Goal: Navigation & Orientation: Find specific page/section

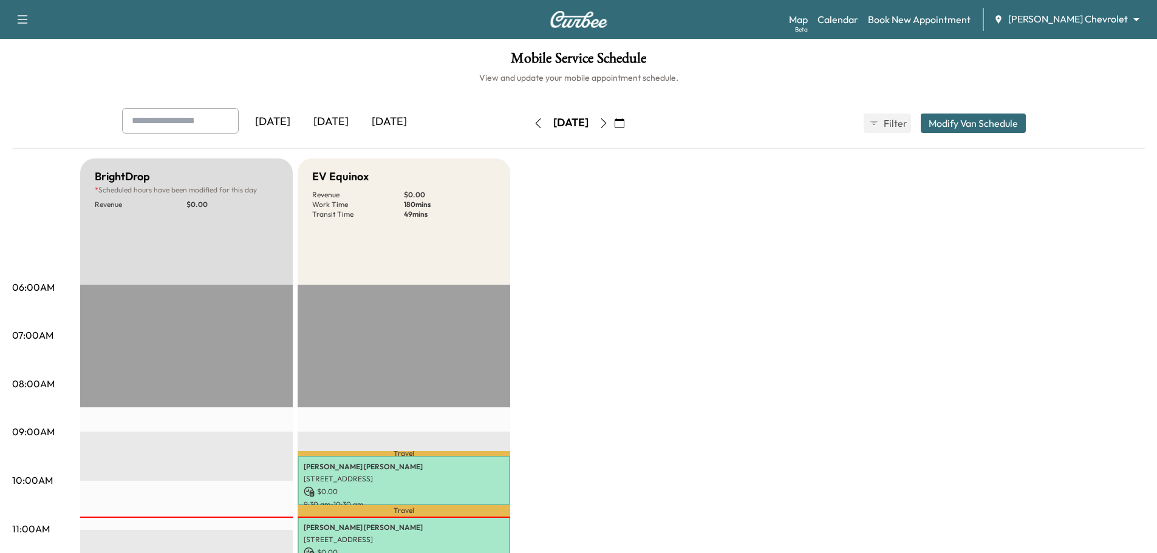
click at [609, 118] on icon "button" at bounding box center [604, 123] width 10 height 10
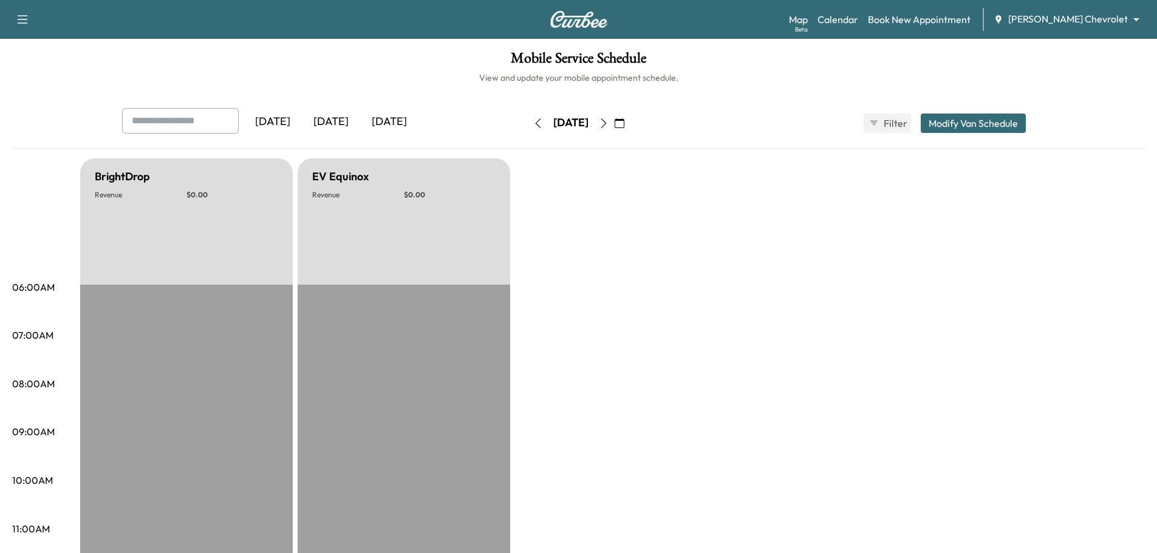
click at [614, 118] on button "button" at bounding box center [603, 123] width 21 height 19
click at [609, 119] on icon "button" at bounding box center [604, 123] width 10 height 10
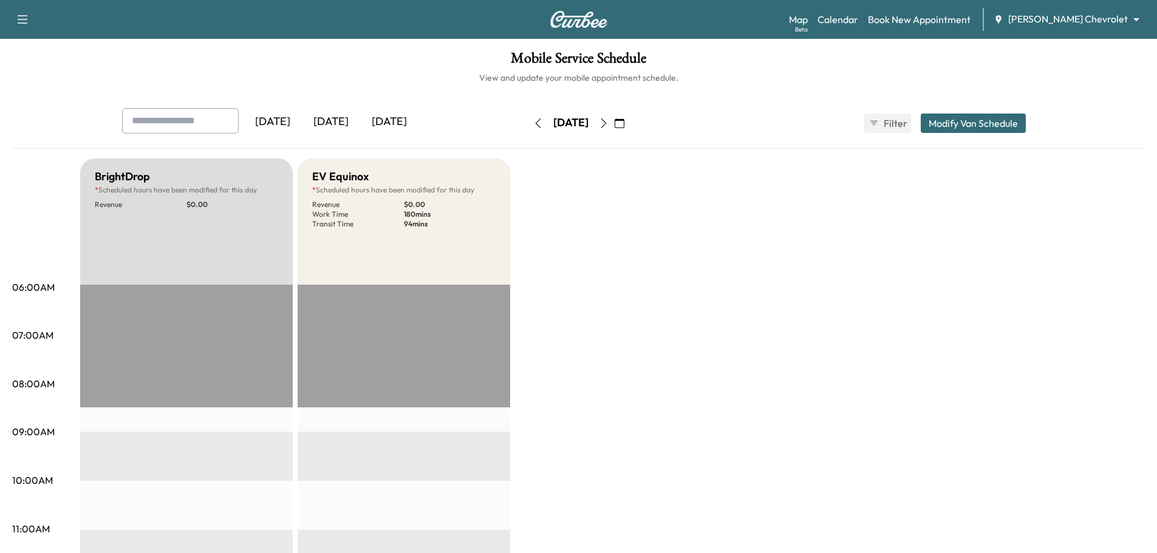
click at [606, 121] on icon "button" at bounding box center [603, 123] width 5 height 10
click at [609, 125] on icon "button" at bounding box center [604, 123] width 10 height 10
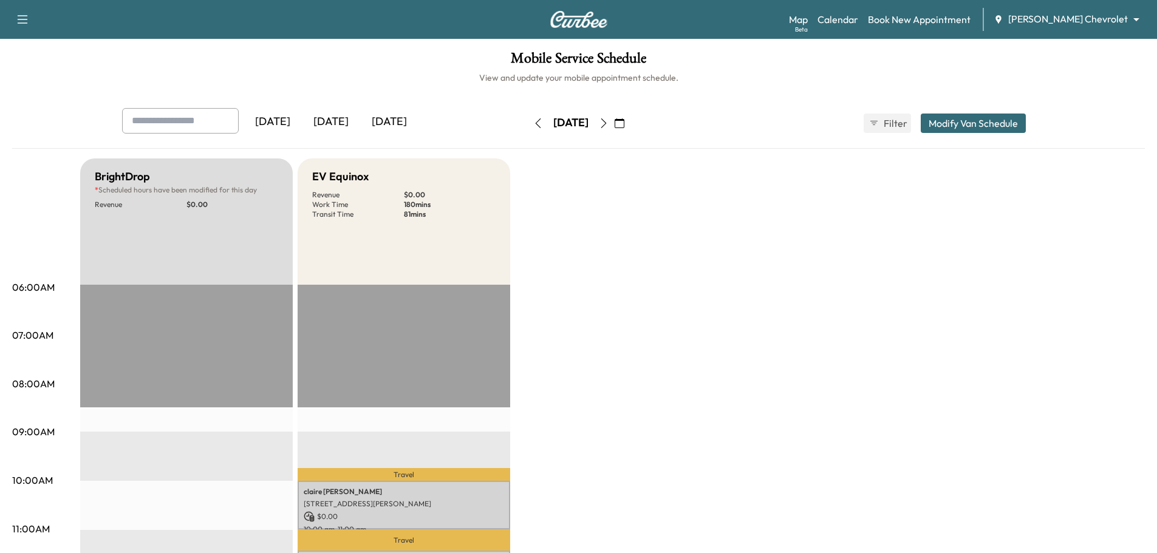
click at [609, 121] on icon "button" at bounding box center [604, 123] width 10 height 10
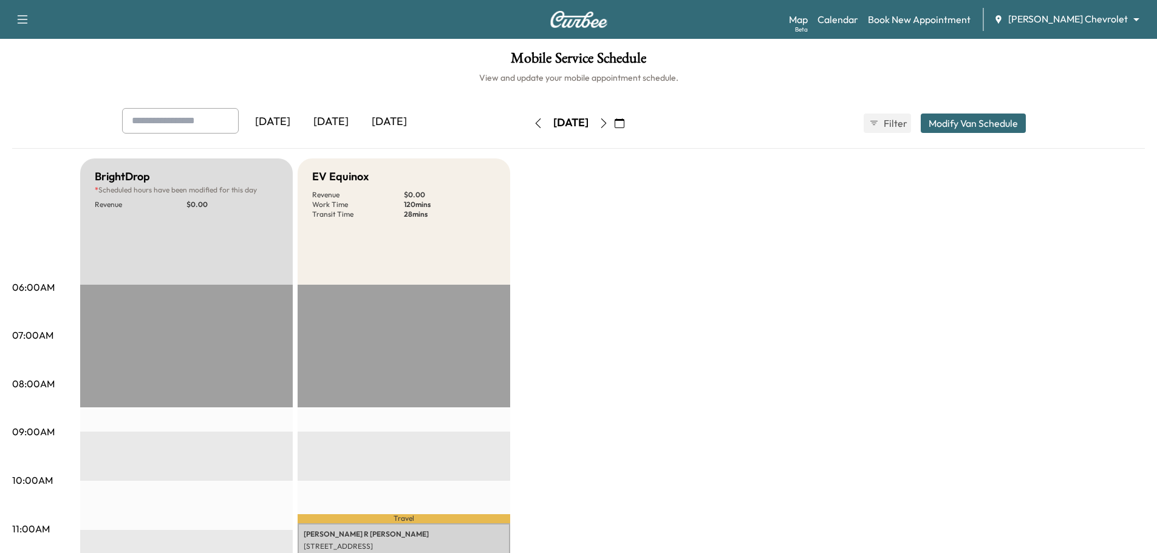
click at [609, 121] on icon "button" at bounding box center [604, 123] width 10 height 10
click at [609, 118] on icon "button" at bounding box center [604, 123] width 10 height 10
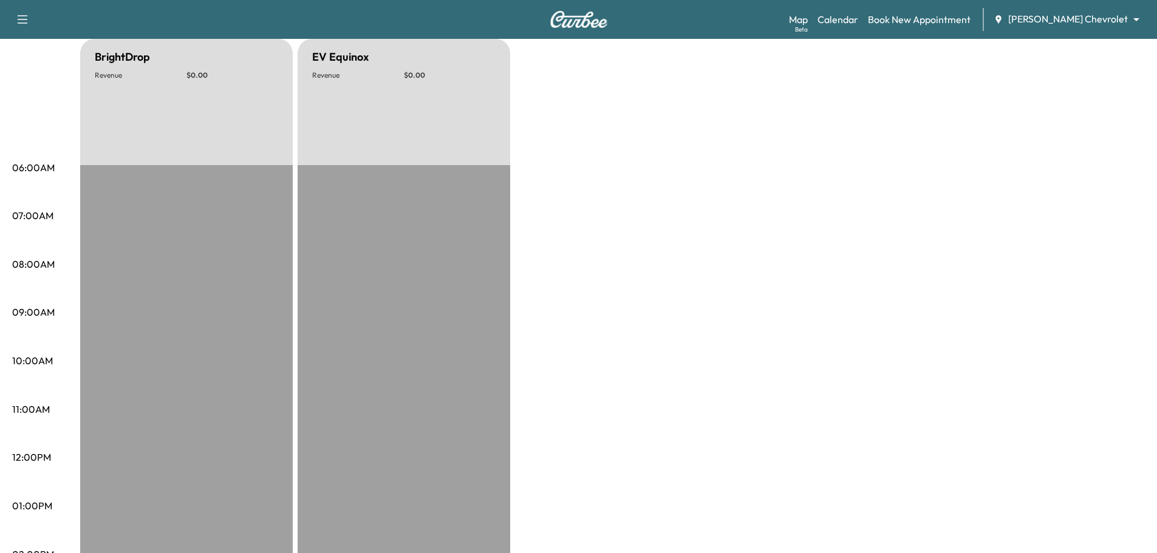
scroll to position [43, 0]
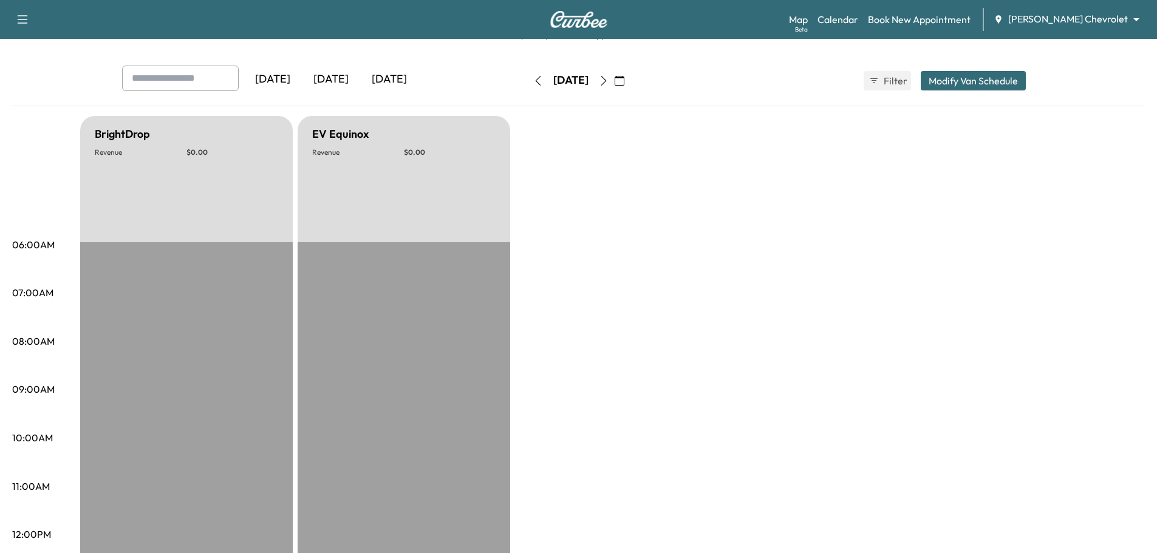
click at [609, 78] on icon "button" at bounding box center [604, 81] width 10 height 10
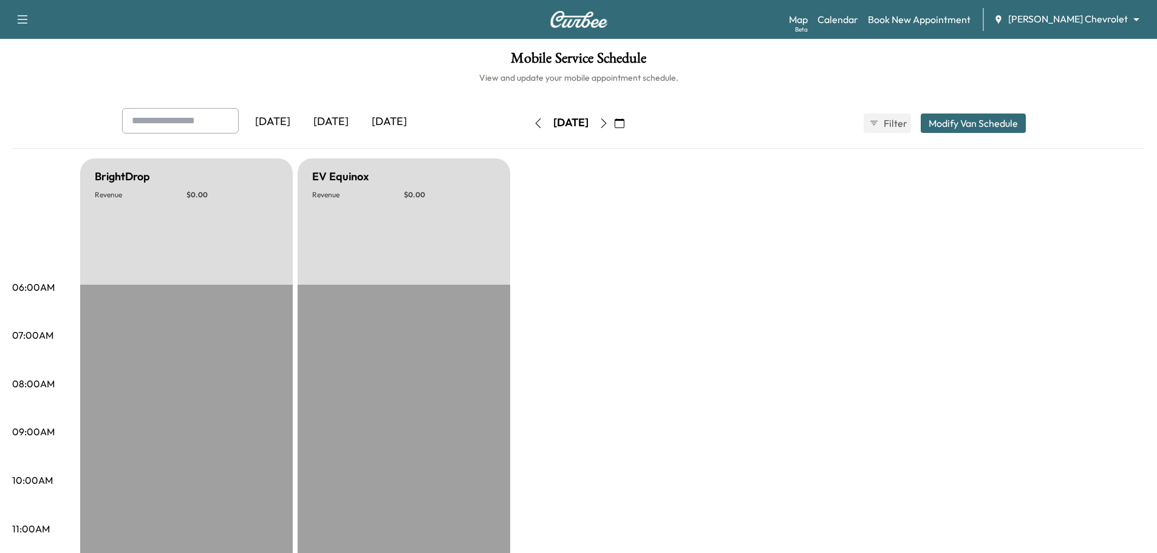
click at [609, 120] on icon "button" at bounding box center [604, 123] width 10 height 10
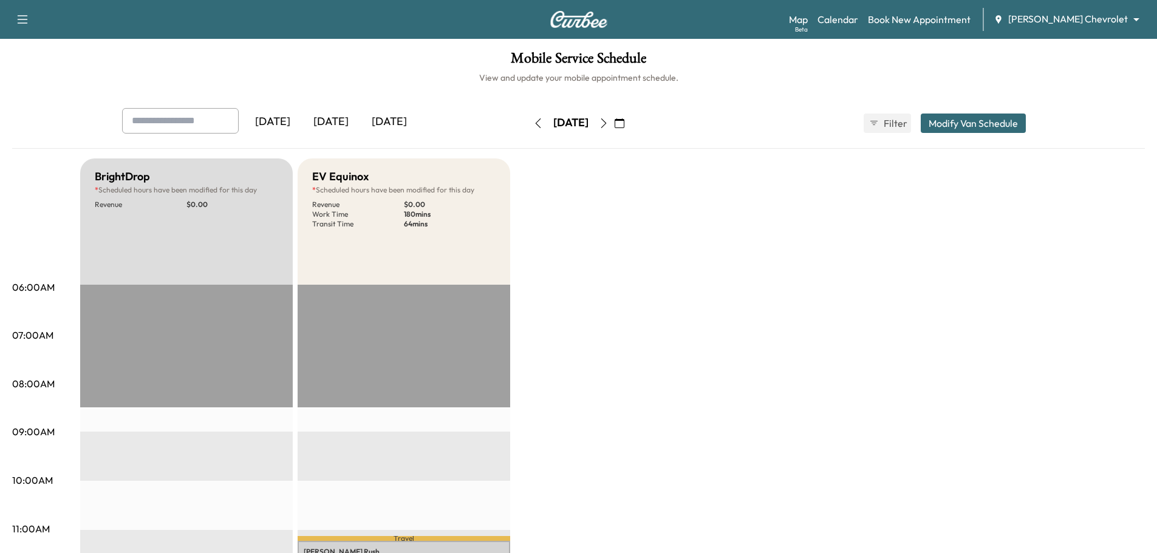
click at [609, 123] on icon "button" at bounding box center [604, 123] width 10 height 10
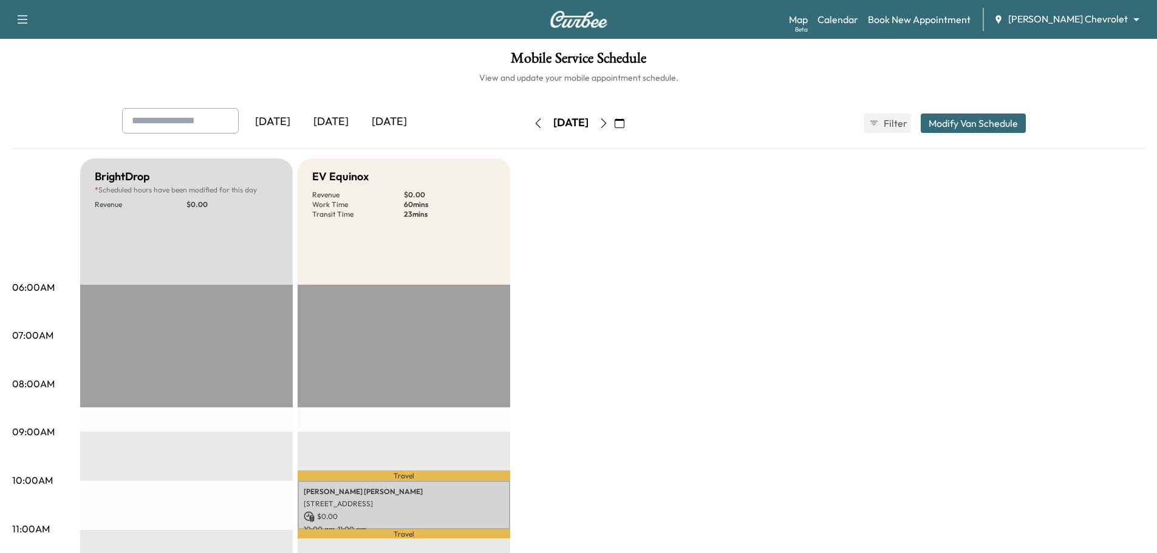
click at [609, 124] on icon "button" at bounding box center [604, 123] width 10 height 10
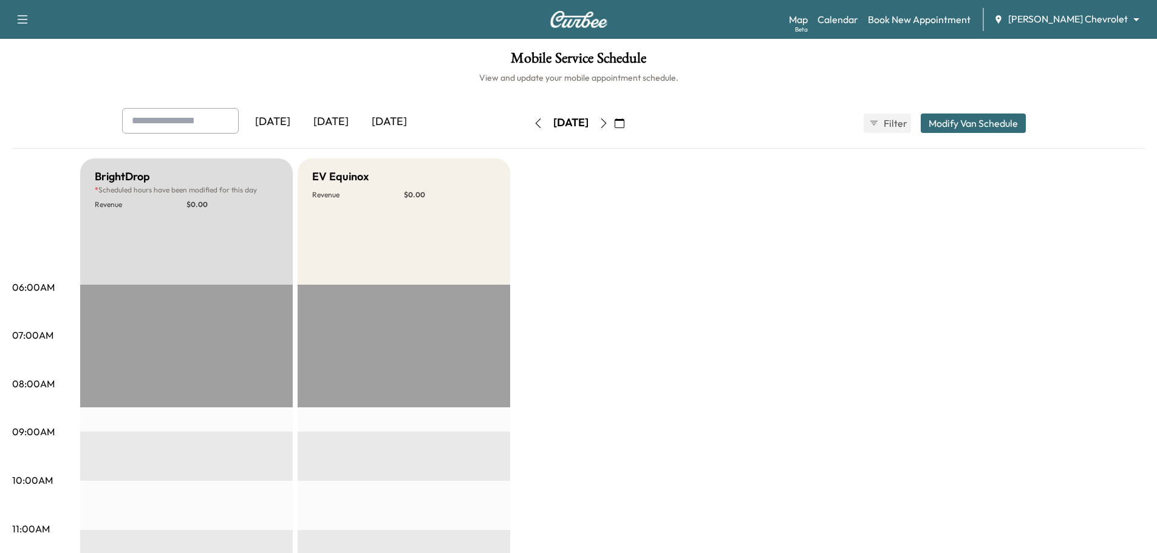
click at [609, 121] on icon "button" at bounding box center [604, 123] width 10 height 10
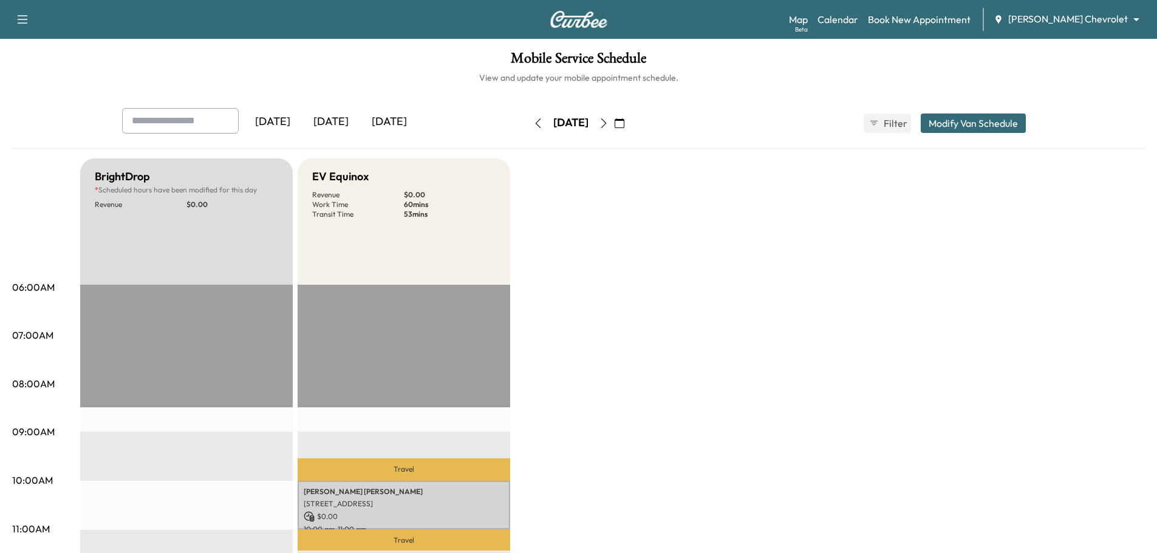
click at [606, 120] on icon "button" at bounding box center [603, 123] width 5 height 10
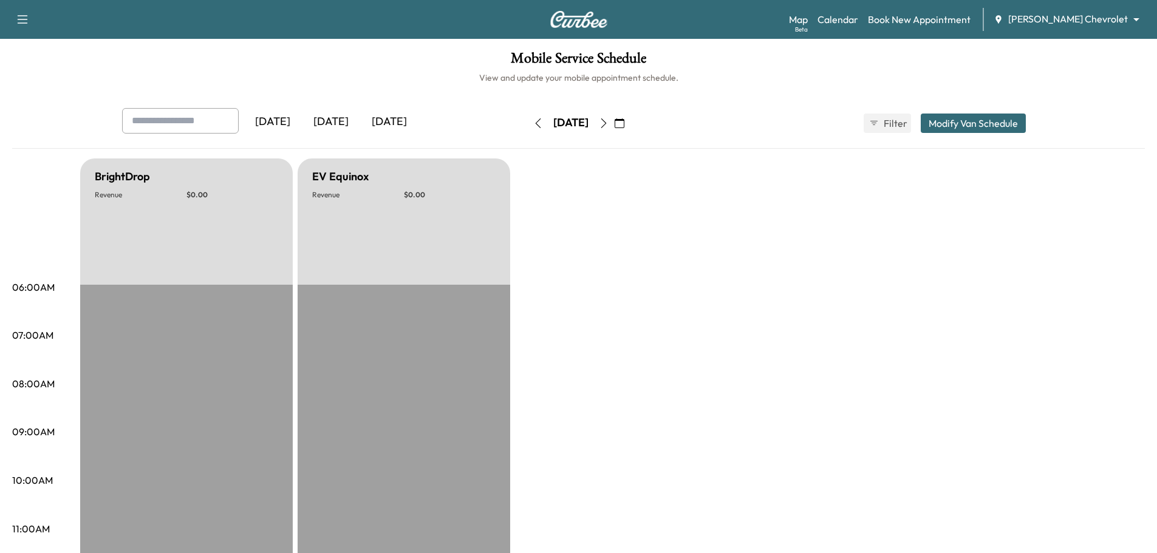
click at [609, 123] on icon "button" at bounding box center [604, 123] width 10 height 10
click at [609, 125] on icon "button" at bounding box center [604, 123] width 10 height 10
